Goal: Information Seeking & Learning: Learn about a topic

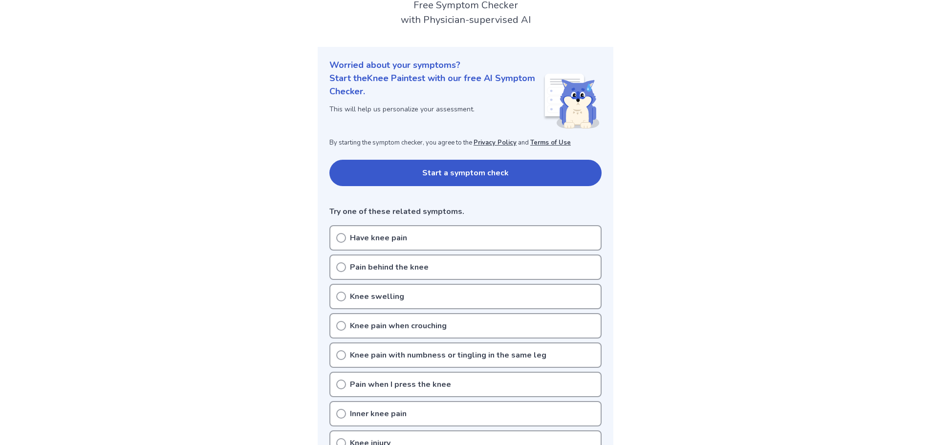
scroll to position [98, 0]
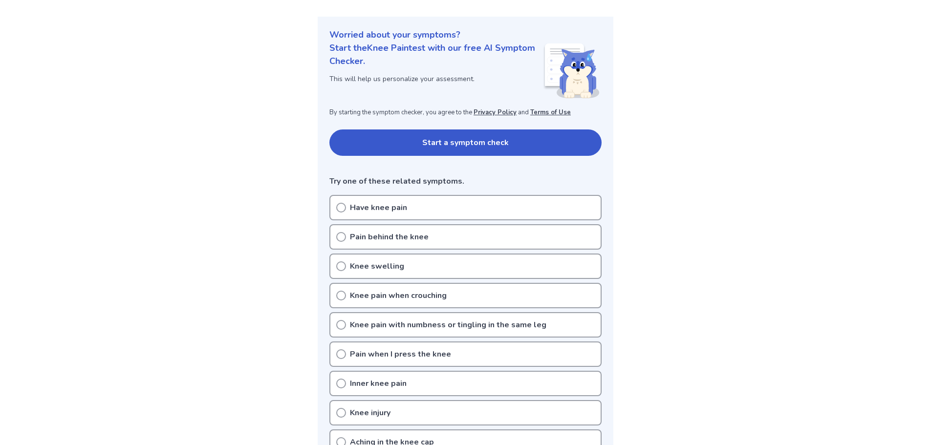
click at [335, 206] on div "Have knee pain" at bounding box center [465, 207] width 272 height 25
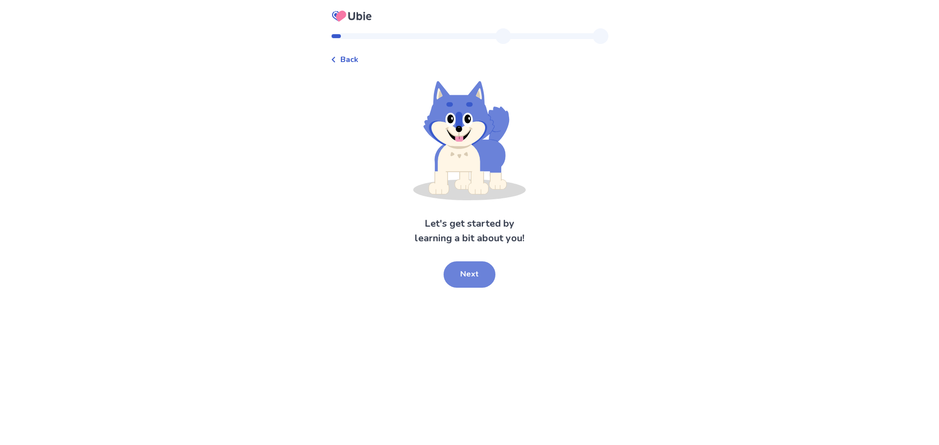
click at [478, 281] on button "Next" at bounding box center [469, 275] width 52 height 26
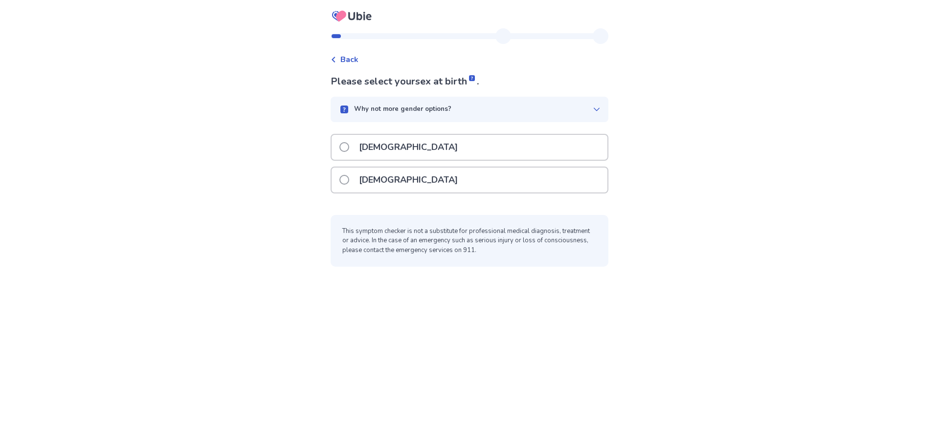
click at [370, 177] on p "[DEMOGRAPHIC_DATA]" at bounding box center [408, 180] width 110 height 25
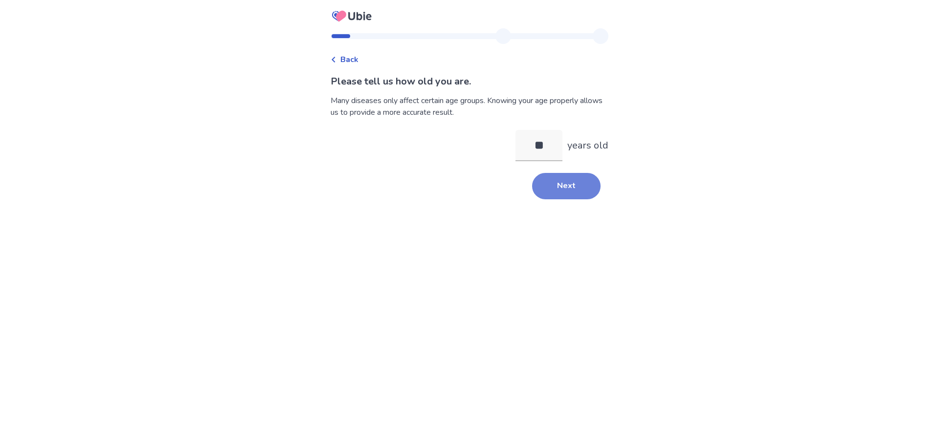
type input "**"
click at [548, 187] on button "Next" at bounding box center [566, 186] width 68 height 26
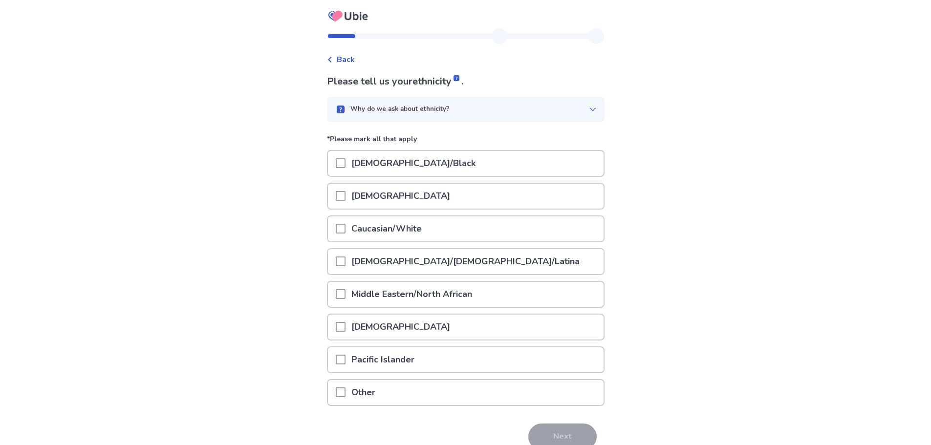
click at [346, 228] on span at bounding box center [341, 229] width 10 height 10
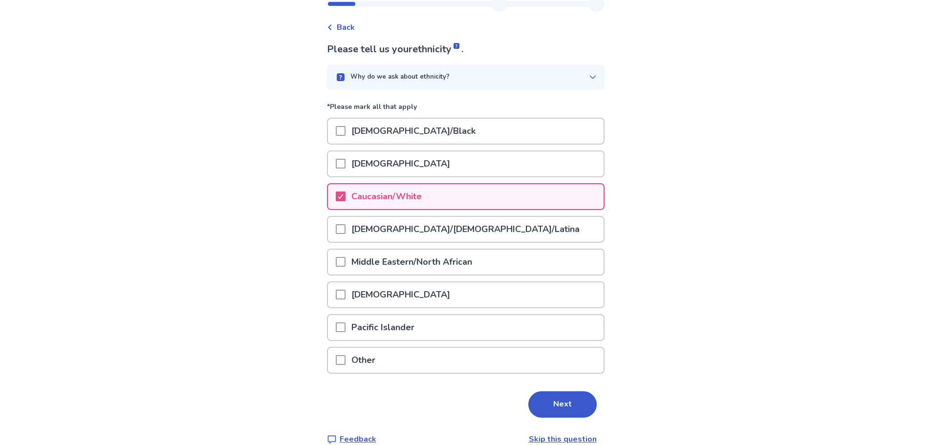
scroll to position [48, 0]
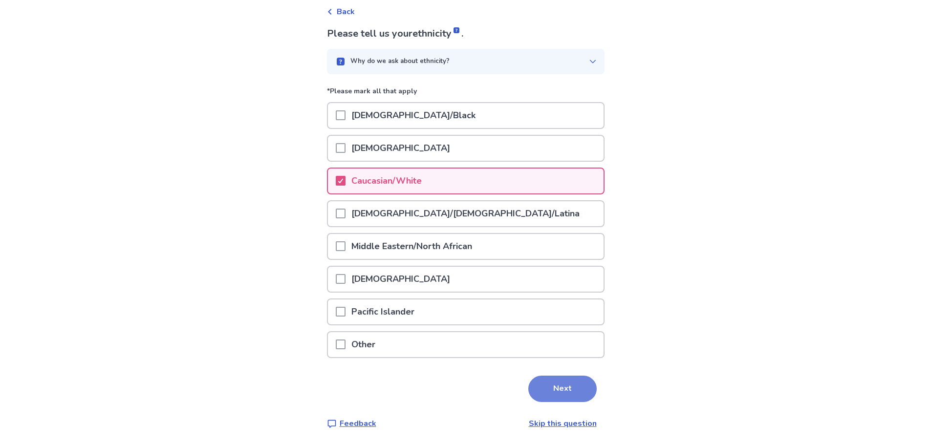
click at [556, 394] on button "Next" at bounding box center [562, 389] width 68 height 26
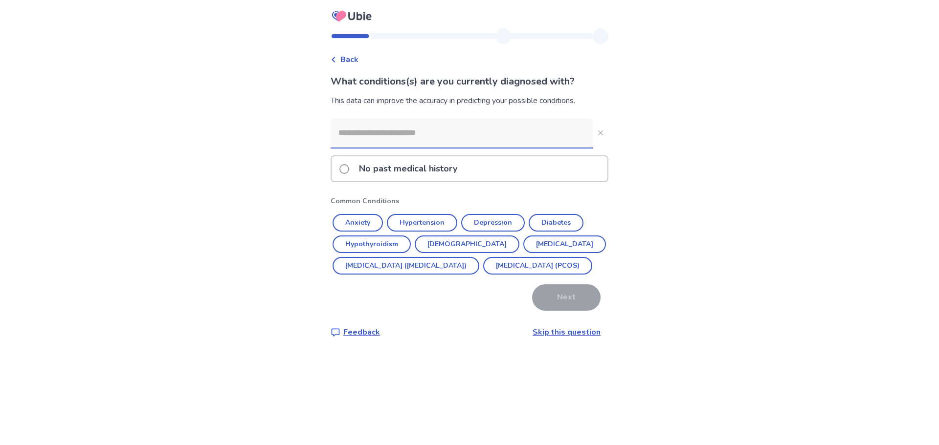
click at [348, 167] on span at bounding box center [344, 169] width 10 height 10
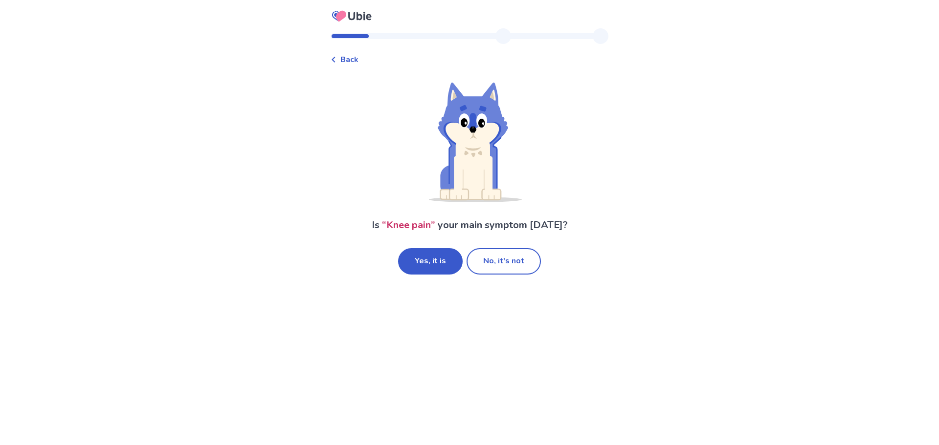
drag, startPoint x: 442, startPoint y: 266, endPoint x: 439, endPoint y: 321, distance: 54.4
click at [439, 321] on div "Back Is “ Knee pain ” your main symptom [DATE]? Yes, it is No, it's not" at bounding box center [469, 222] width 939 height 445
click at [420, 264] on button "Yes, it is" at bounding box center [430, 261] width 65 height 26
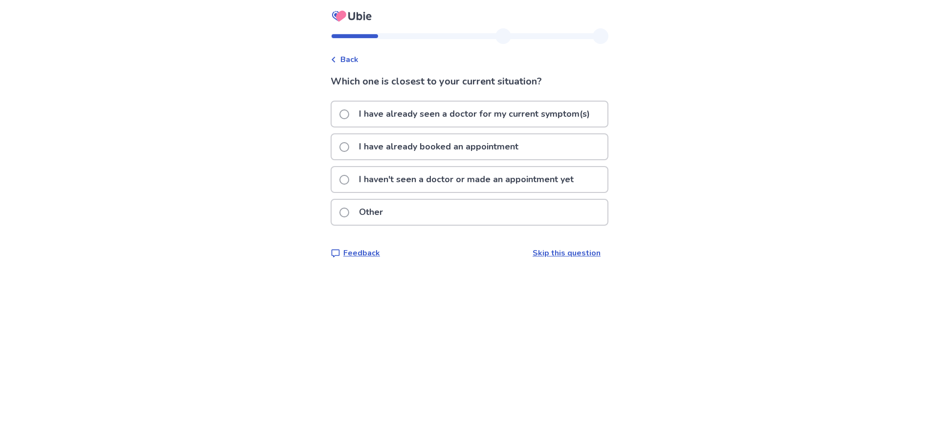
click at [348, 184] on span at bounding box center [344, 180] width 10 height 10
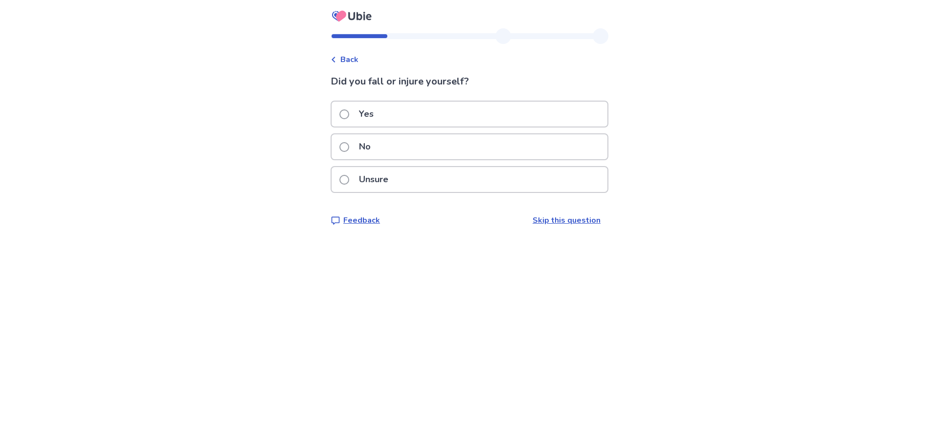
click at [349, 148] on span at bounding box center [344, 147] width 10 height 10
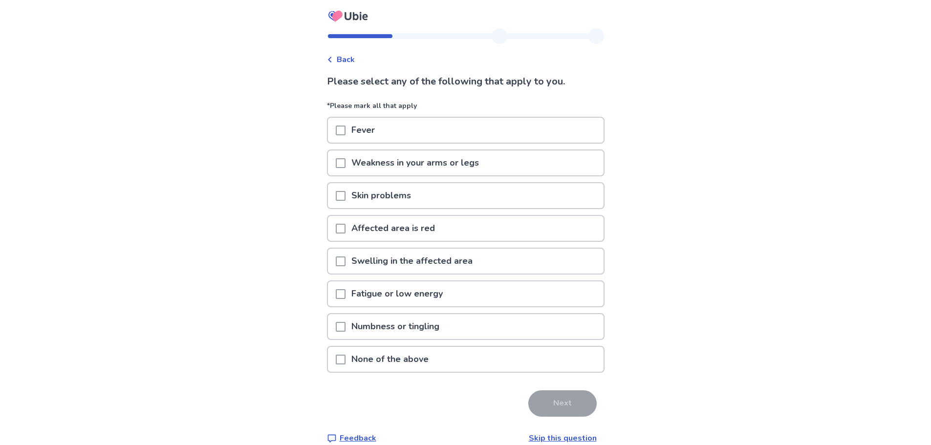
click at [340, 356] on div "None of the above" at bounding box center [466, 359] width 276 height 25
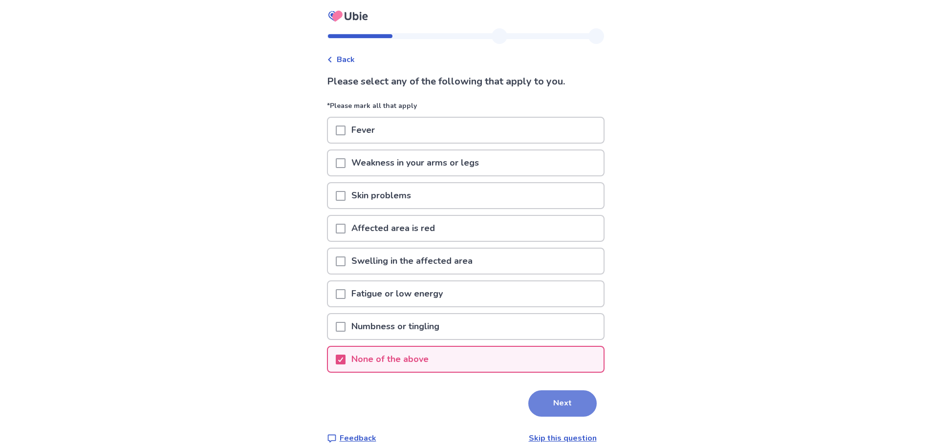
click at [561, 403] on button "Next" at bounding box center [562, 404] width 68 height 26
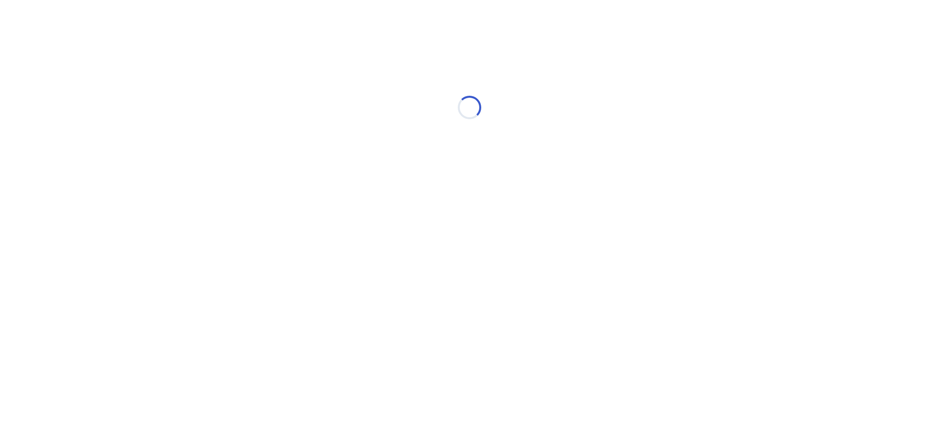
select select "*"
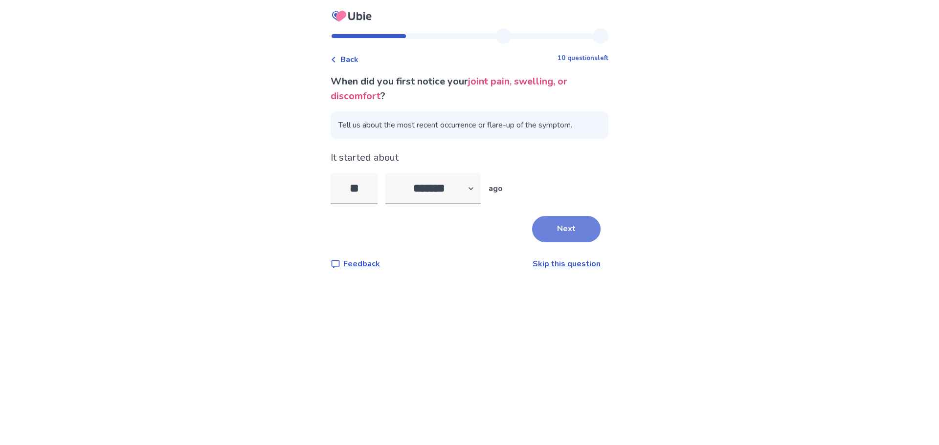
type input "**"
click at [554, 223] on button "Next" at bounding box center [566, 229] width 68 height 26
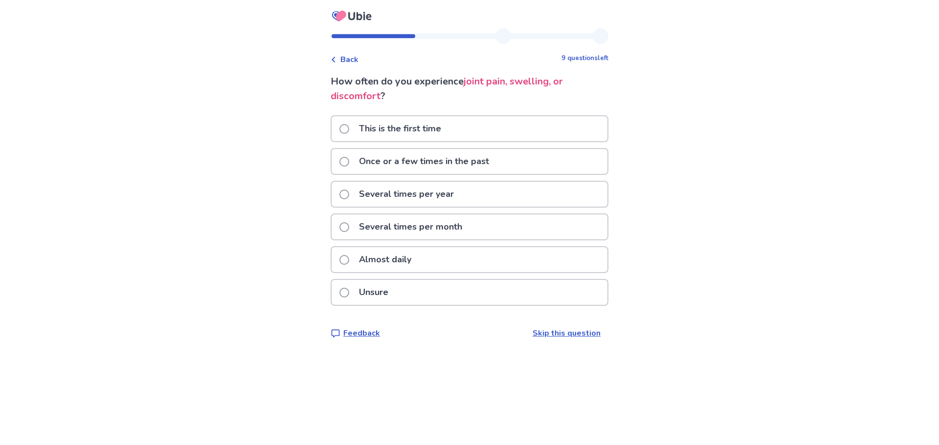
click at [347, 258] on span at bounding box center [344, 260] width 10 height 10
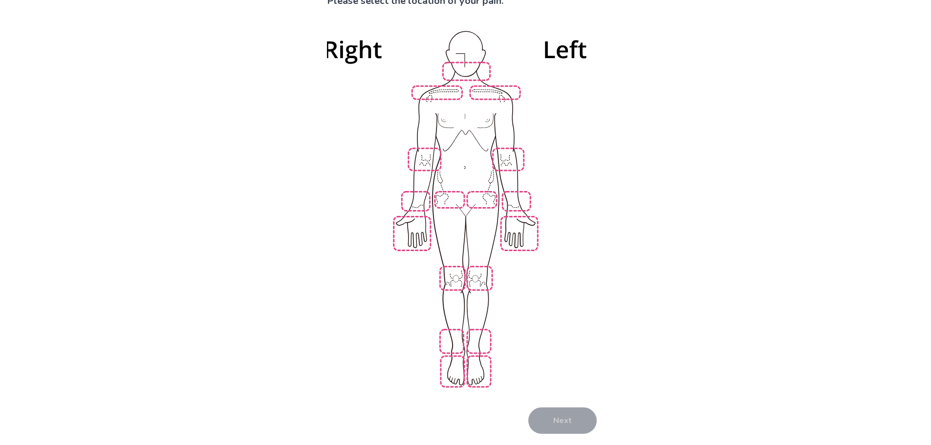
scroll to position [97, 0]
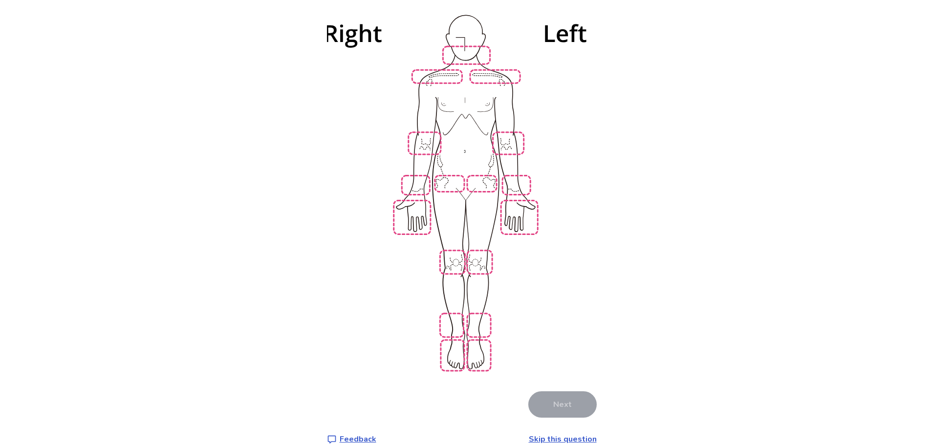
click at [481, 250] on img at bounding box center [465, 192] width 555 height 376
click at [574, 392] on button "Next" at bounding box center [562, 405] width 68 height 26
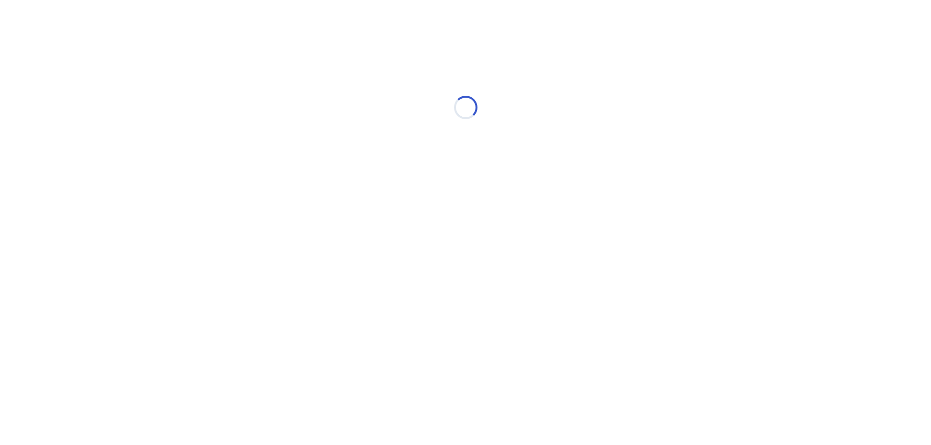
scroll to position [0, 0]
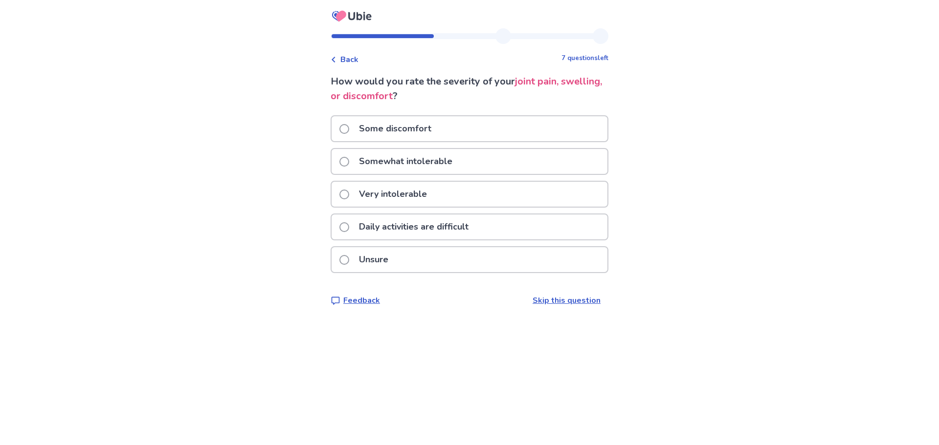
click at [348, 162] on span at bounding box center [344, 162] width 10 height 10
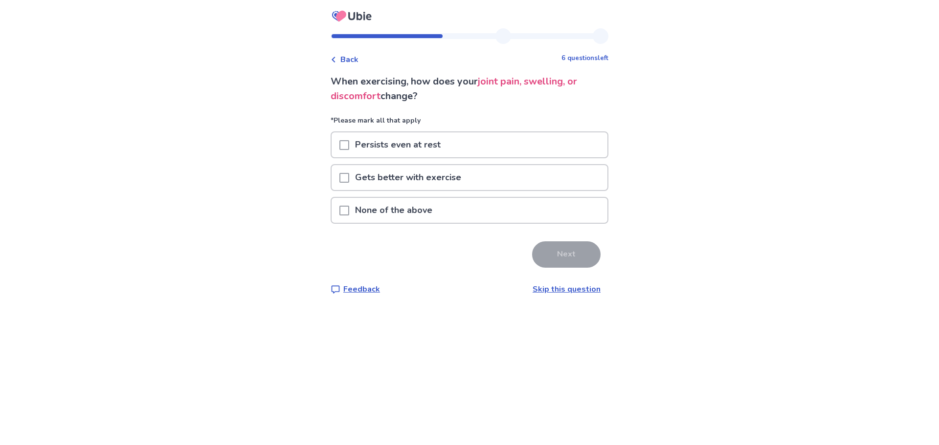
click at [349, 145] on span at bounding box center [344, 145] width 10 height 10
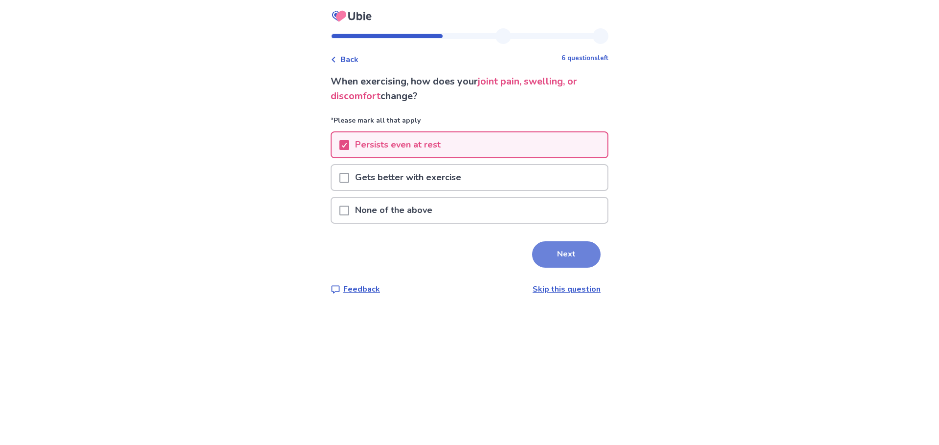
click at [553, 253] on button "Next" at bounding box center [566, 254] width 68 height 26
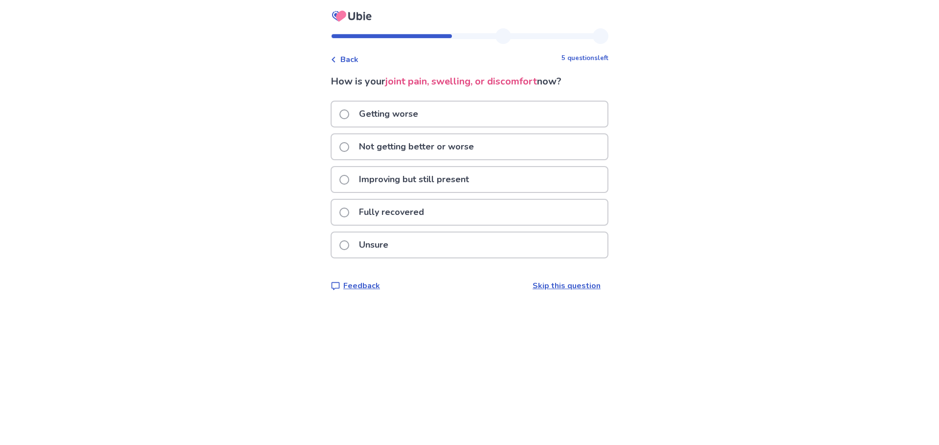
click at [411, 150] on p "Not getting better or worse" at bounding box center [416, 146] width 127 height 25
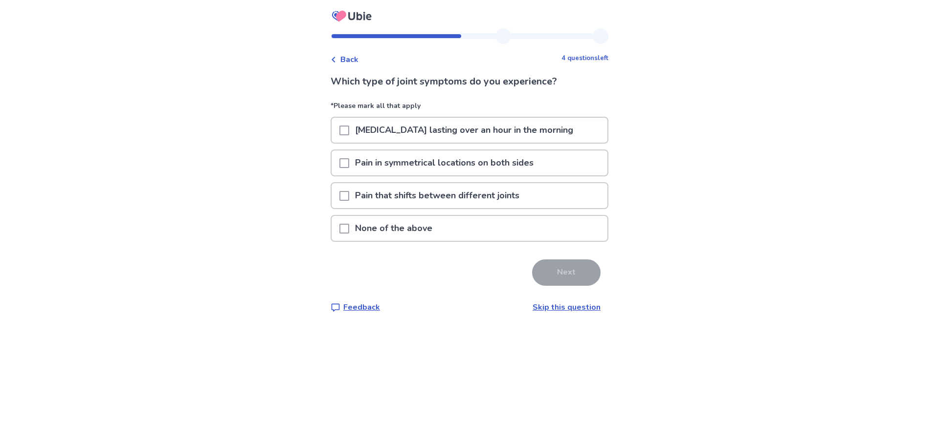
click at [347, 231] on span at bounding box center [344, 229] width 10 height 10
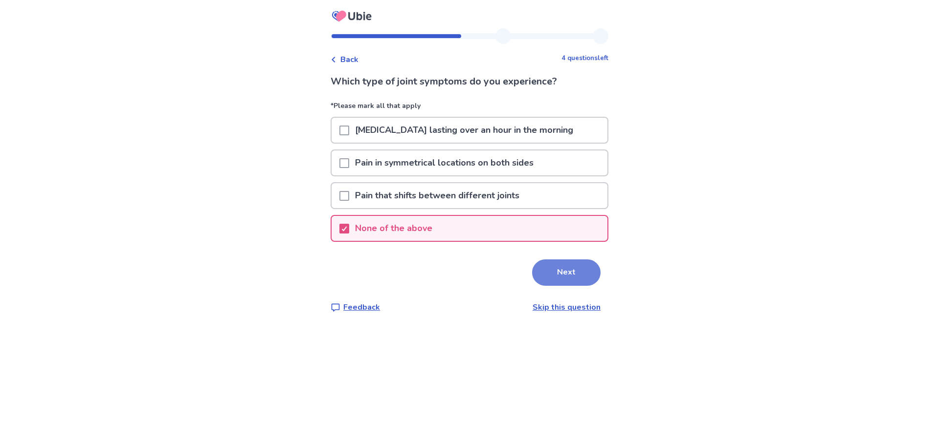
click at [545, 266] on button "Next" at bounding box center [566, 273] width 68 height 26
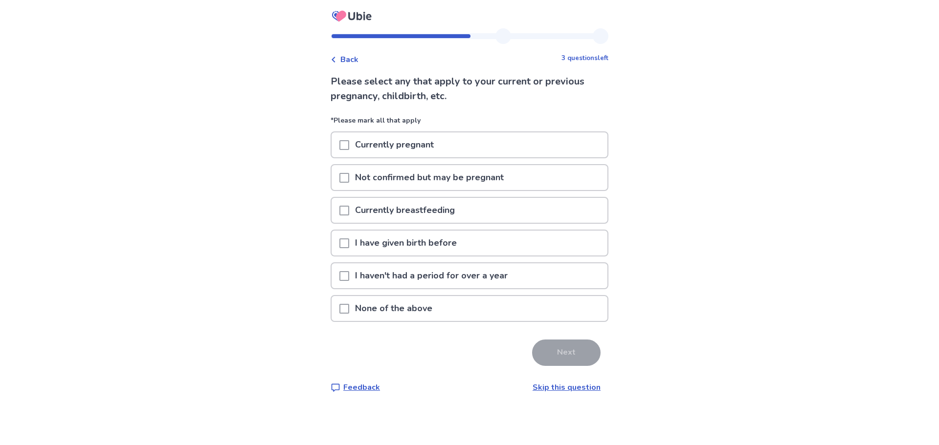
click at [349, 310] on span at bounding box center [344, 309] width 10 height 10
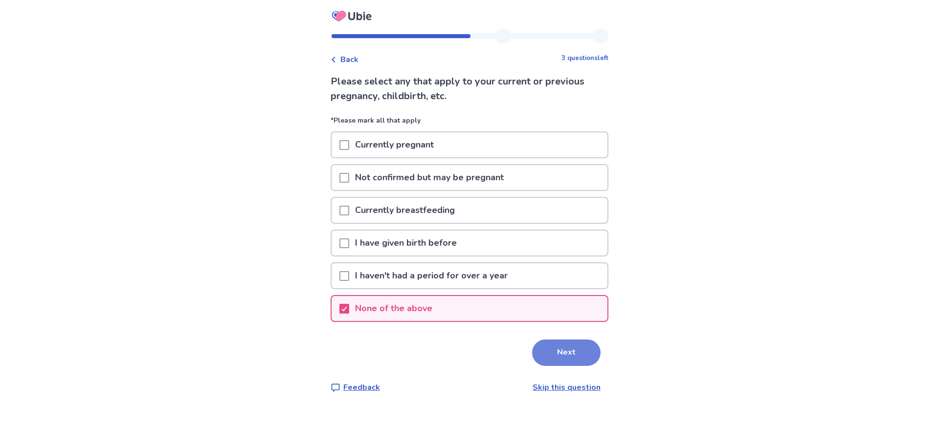
click at [568, 349] on button "Next" at bounding box center [566, 353] width 68 height 26
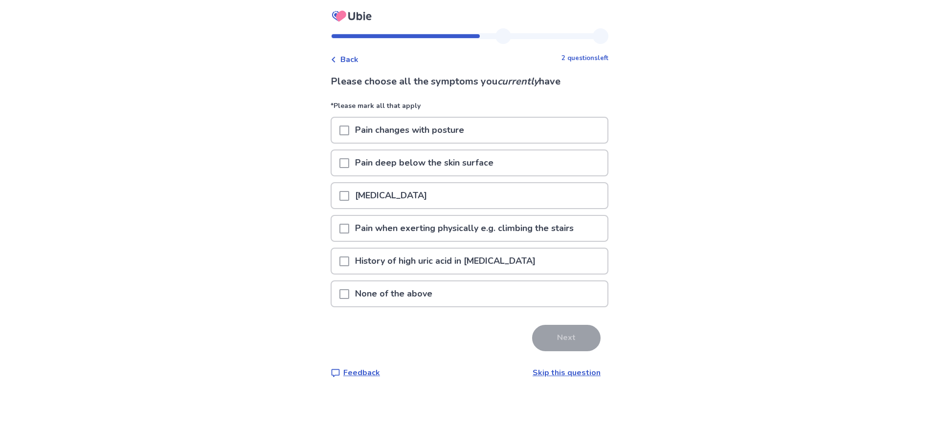
click at [390, 298] on p "None of the above" at bounding box center [393, 294] width 89 height 25
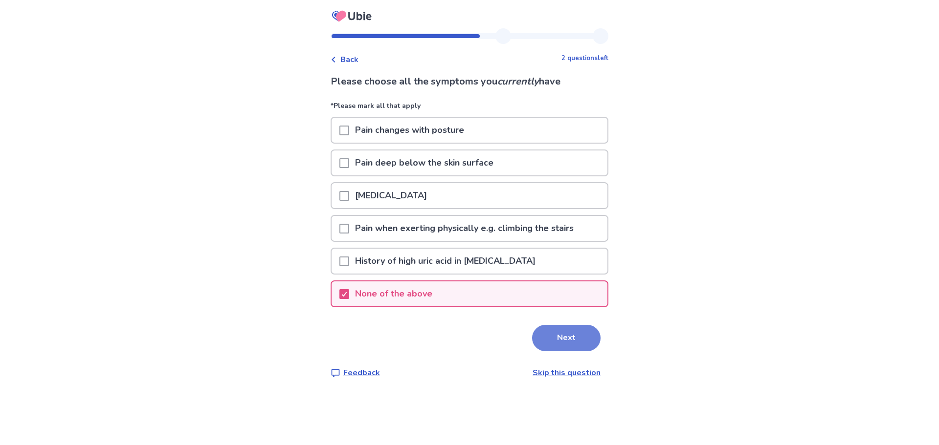
click at [563, 334] on button "Next" at bounding box center [566, 338] width 68 height 26
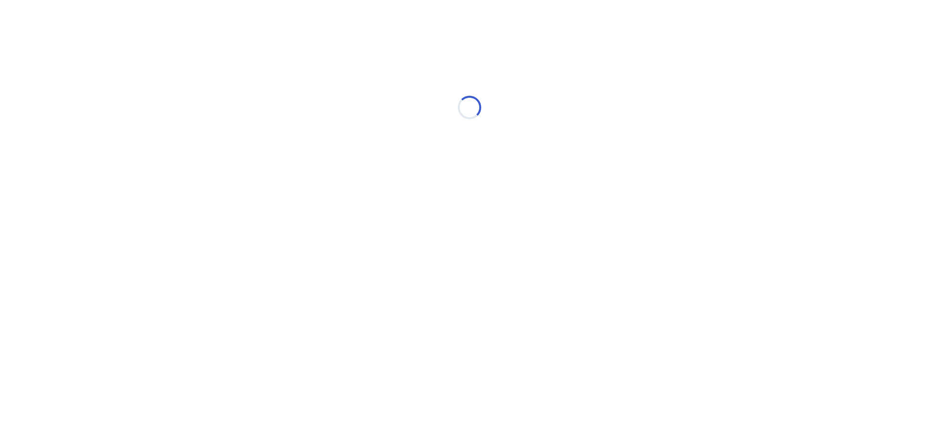
select select "*"
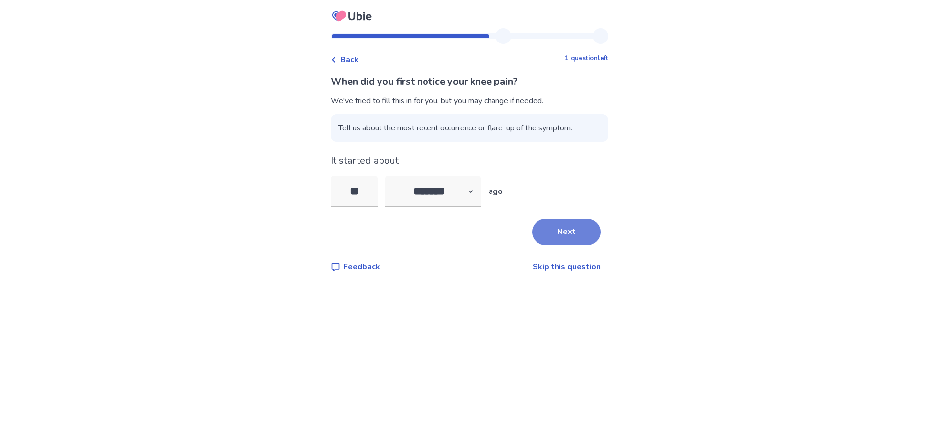
click at [559, 231] on button "Next" at bounding box center [566, 232] width 68 height 26
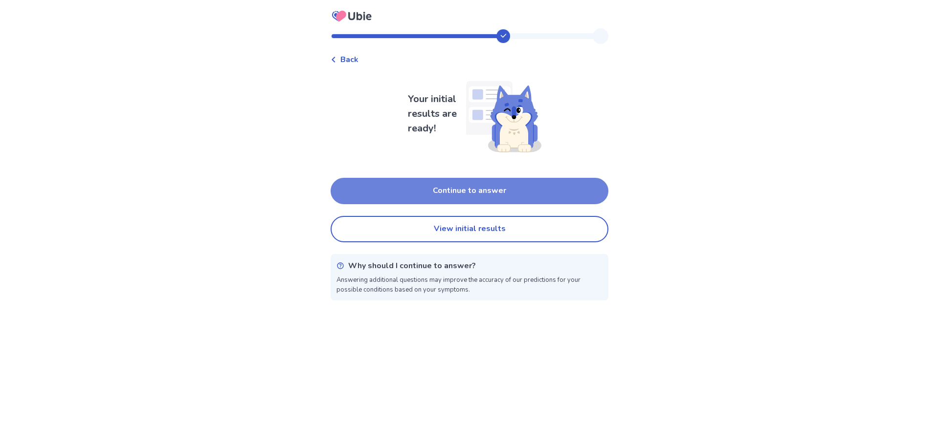
click at [494, 193] on button "Continue to answer" at bounding box center [469, 191] width 278 height 26
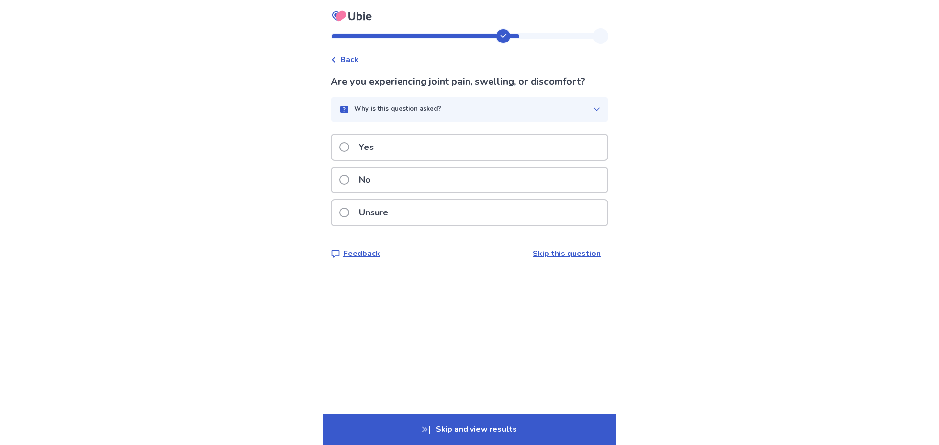
click at [349, 153] on label "Yes" at bounding box center [359, 147] width 40 height 25
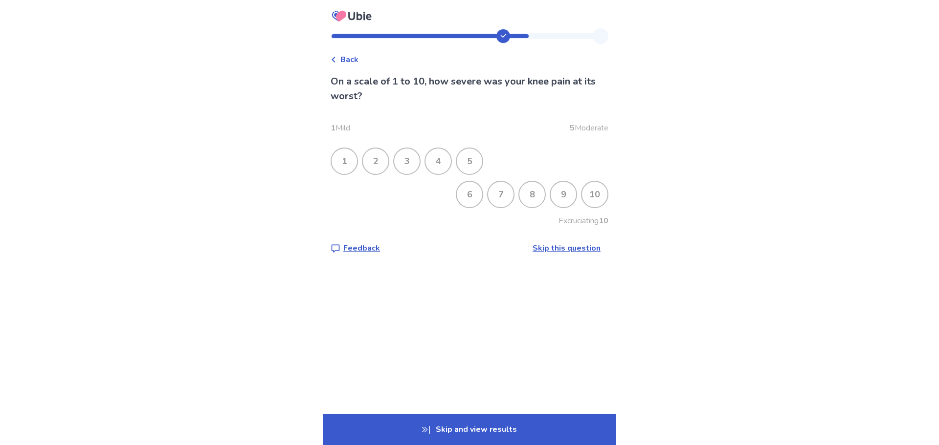
click at [500, 195] on div "7" at bounding box center [500, 194] width 25 height 25
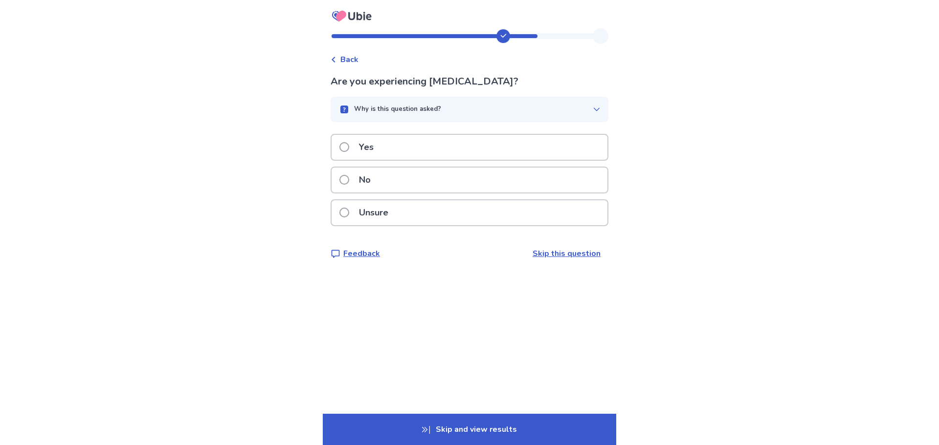
click at [407, 155] on div "Yes" at bounding box center [469, 147] width 276 height 25
click at [392, 185] on div "No" at bounding box center [469, 180] width 276 height 25
click at [376, 177] on p "No" at bounding box center [364, 180] width 23 height 25
click at [383, 186] on div "No" at bounding box center [469, 180] width 276 height 25
click at [357, 146] on label "Yes" at bounding box center [359, 147] width 40 height 25
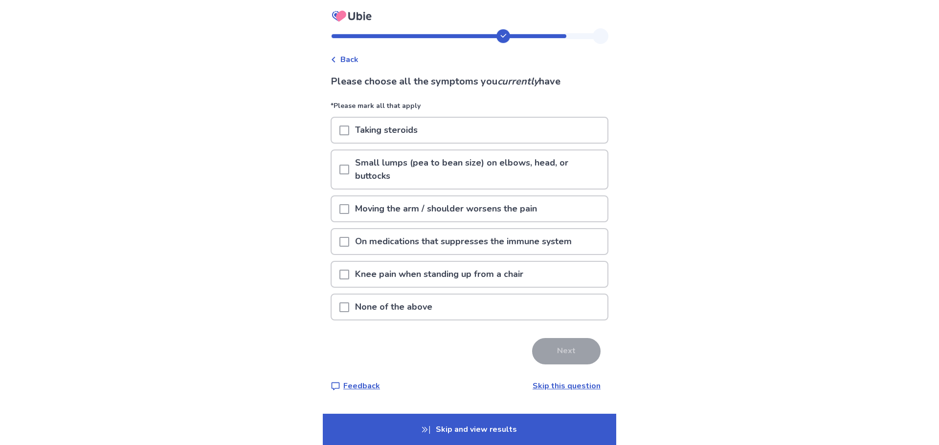
click at [430, 275] on p "Knee pain when standing up from a chair" at bounding box center [439, 274] width 180 height 25
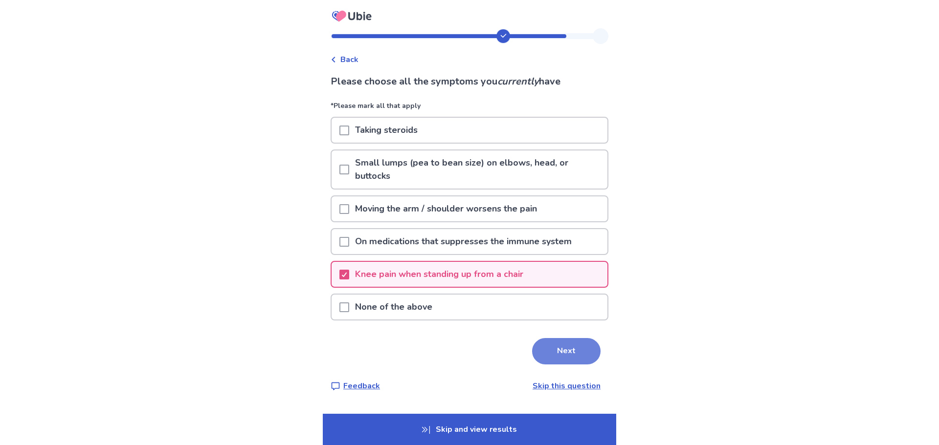
click at [560, 350] on button "Next" at bounding box center [566, 351] width 68 height 26
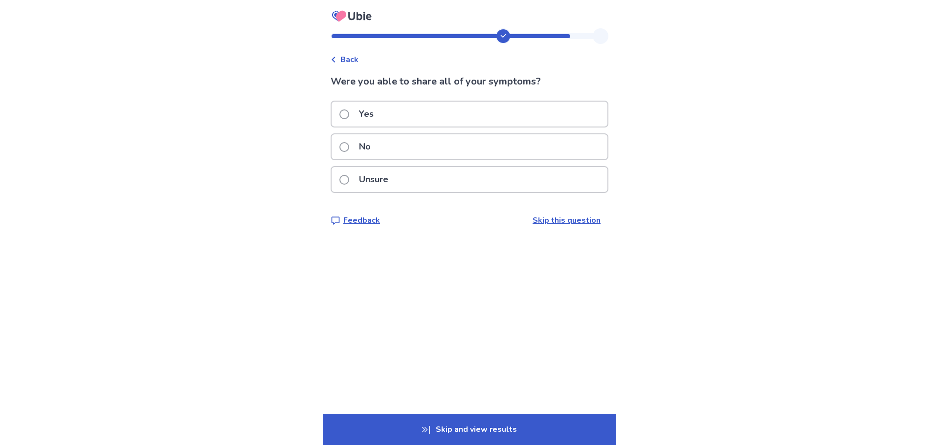
click at [400, 119] on div "Yes" at bounding box center [469, 114] width 276 height 25
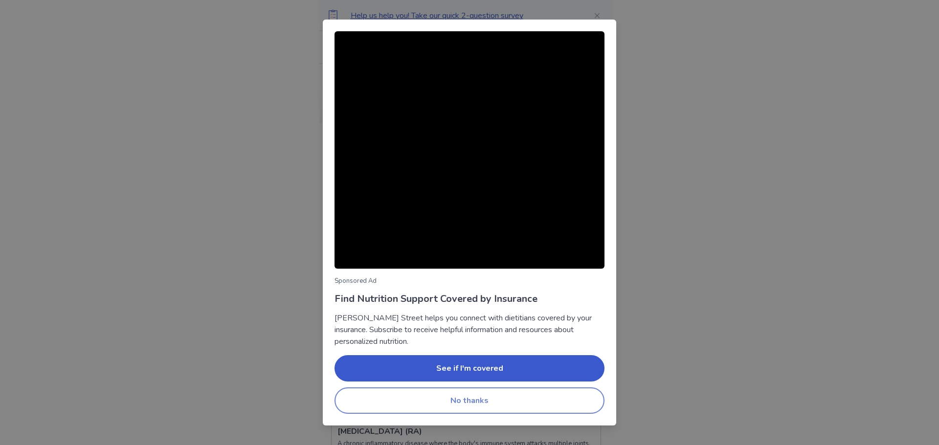
click at [486, 403] on button "No thanks" at bounding box center [469, 401] width 270 height 26
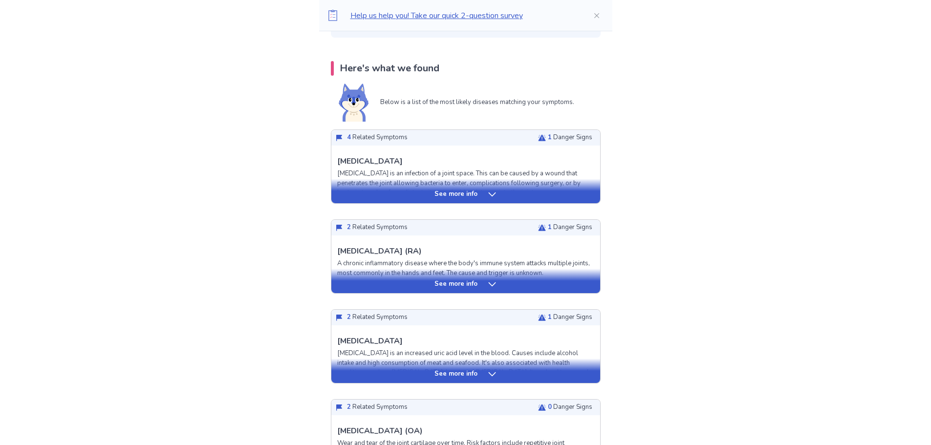
scroll to position [196, 0]
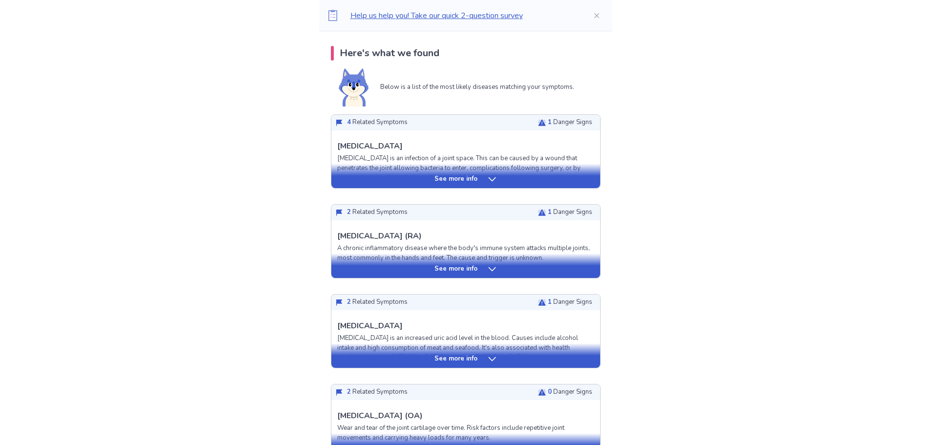
click at [490, 356] on icon at bounding box center [492, 359] width 10 height 10
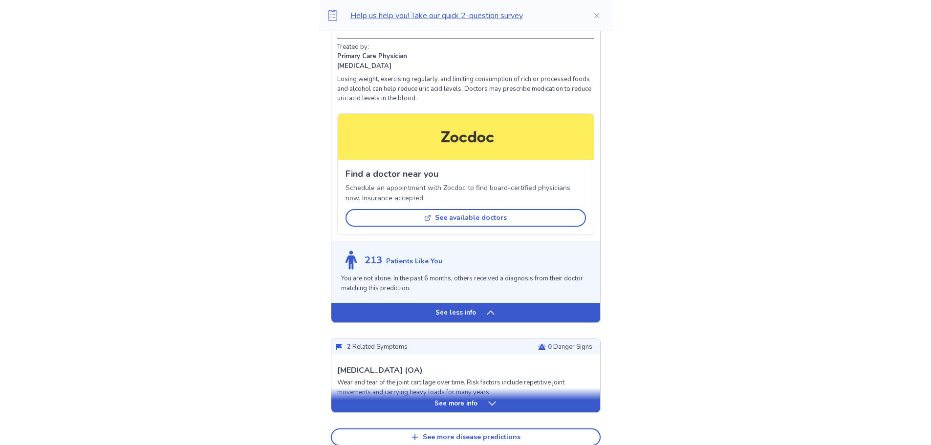
scroll to position [929, 0]
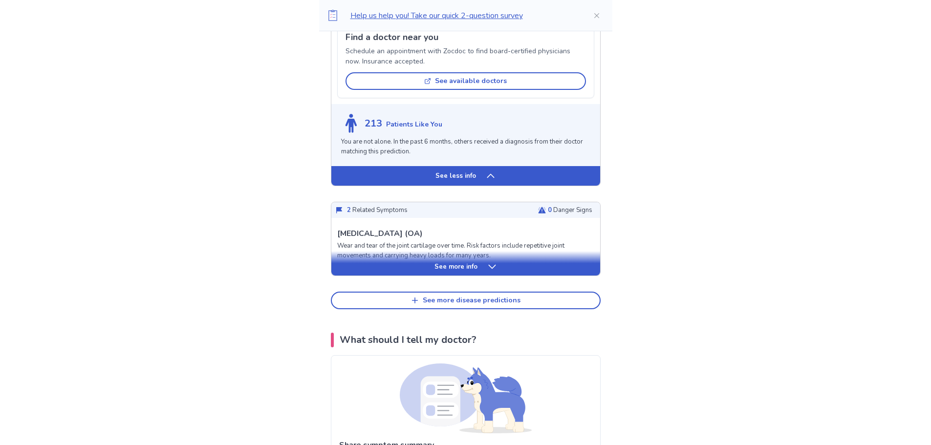
click at [450, 260] on div "See more info" at bounding box center [465, 263] width 269 height 24
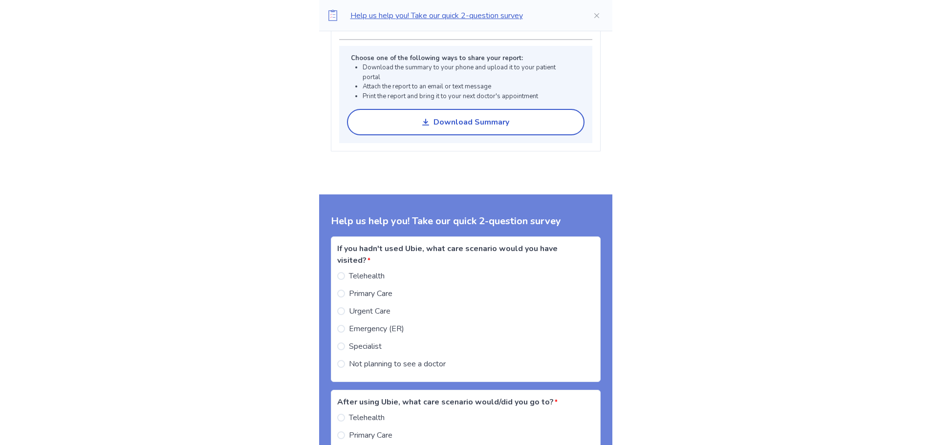
scroll to position [1906, 0]
